Goal: Navigation & Orientation: Find specific page/section

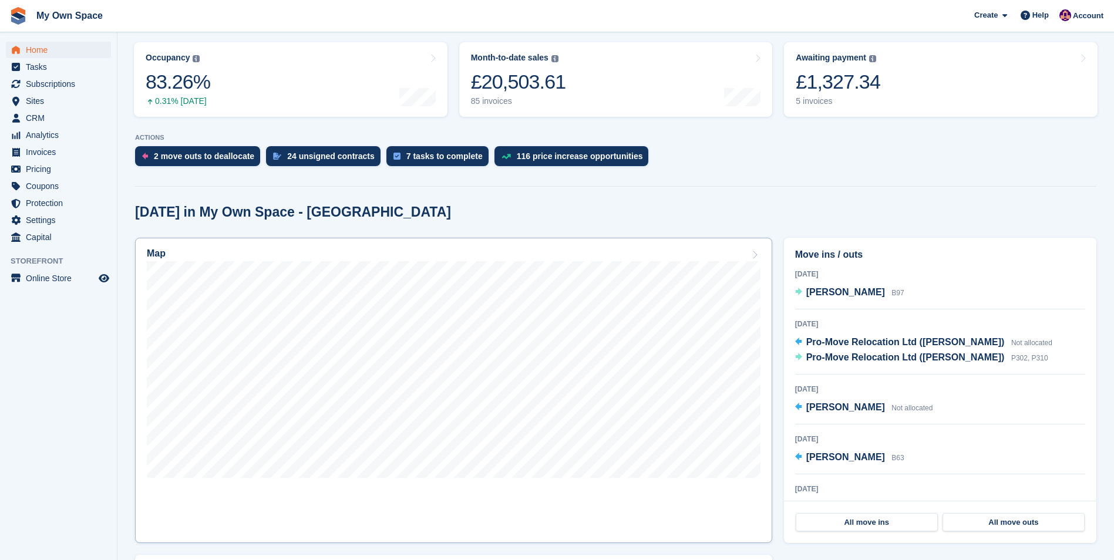
scroll to position [235, 0]
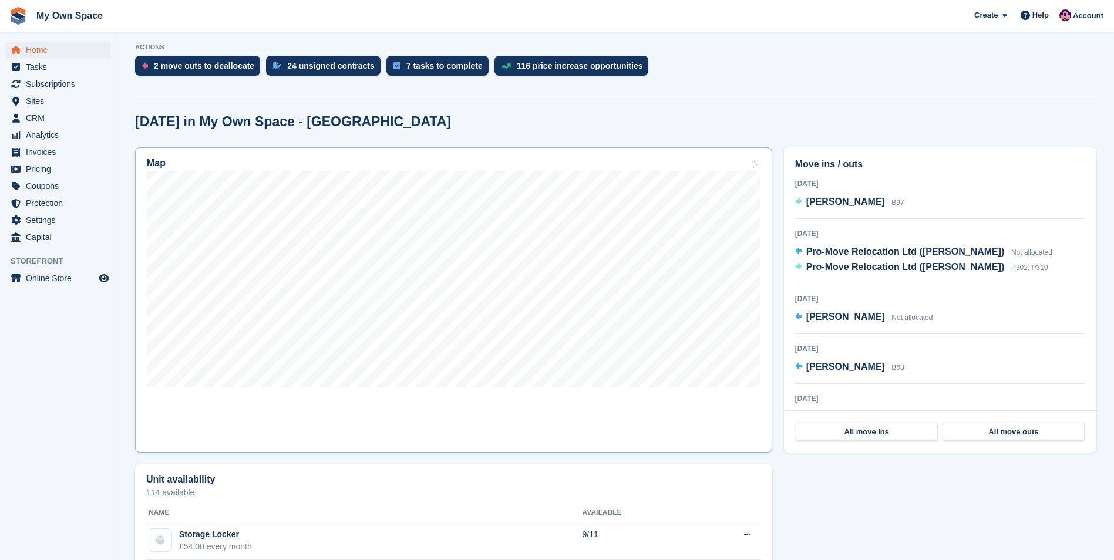
click at [152, 163] on h2 "Map" at bounding box center [156, 163] width 19 height 11
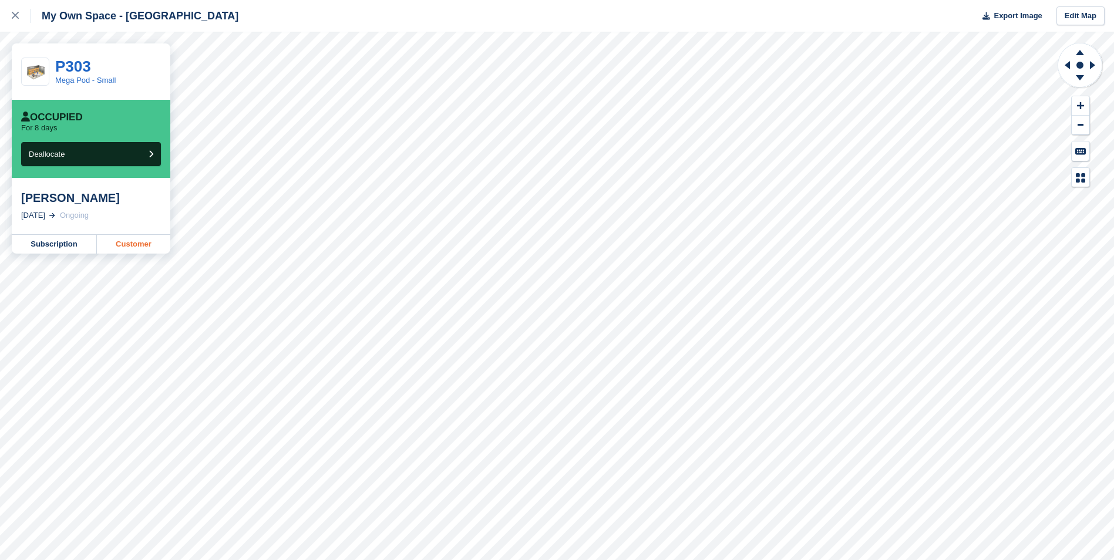
click at [142, 247] on link "Customer" at bounding box center [133, 244] width 73 height 19
click at [18, 16] on icon at bounding box center [15, 15] width 7 height 7
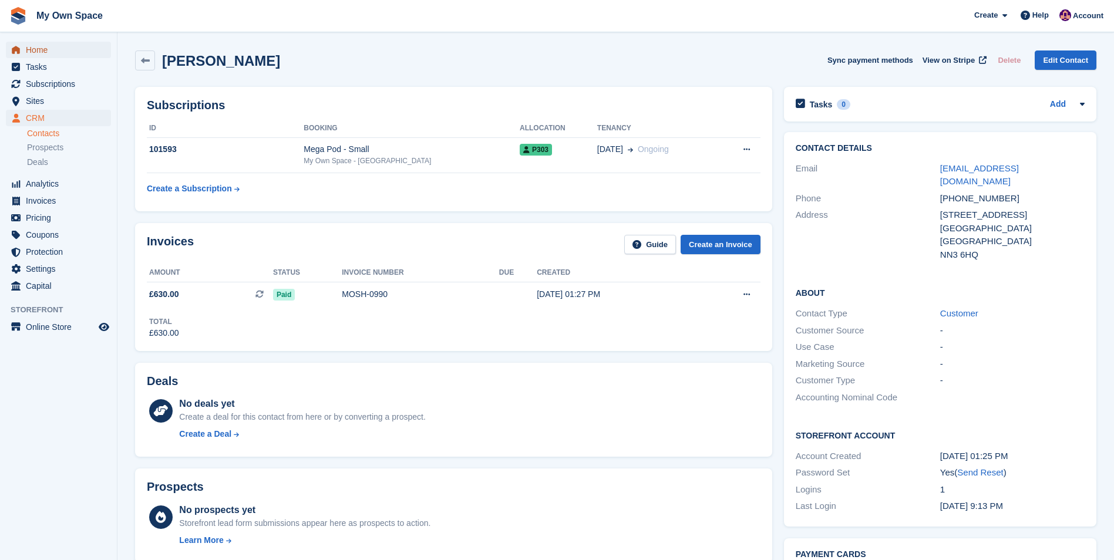
click at [31, 50] on span "Home" at bounding box center [61, 50] width 70 height 16
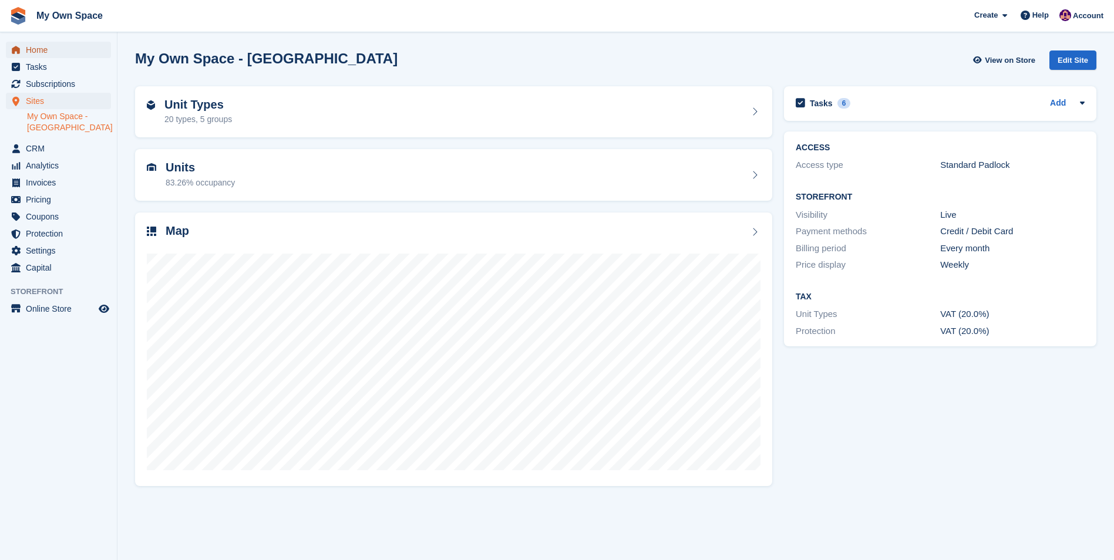
click at [46, 49] on span "Home" at bounding box center [61, 50] width 70 height 16
